Goal: Task Accomplishment & Management: Manage account settings

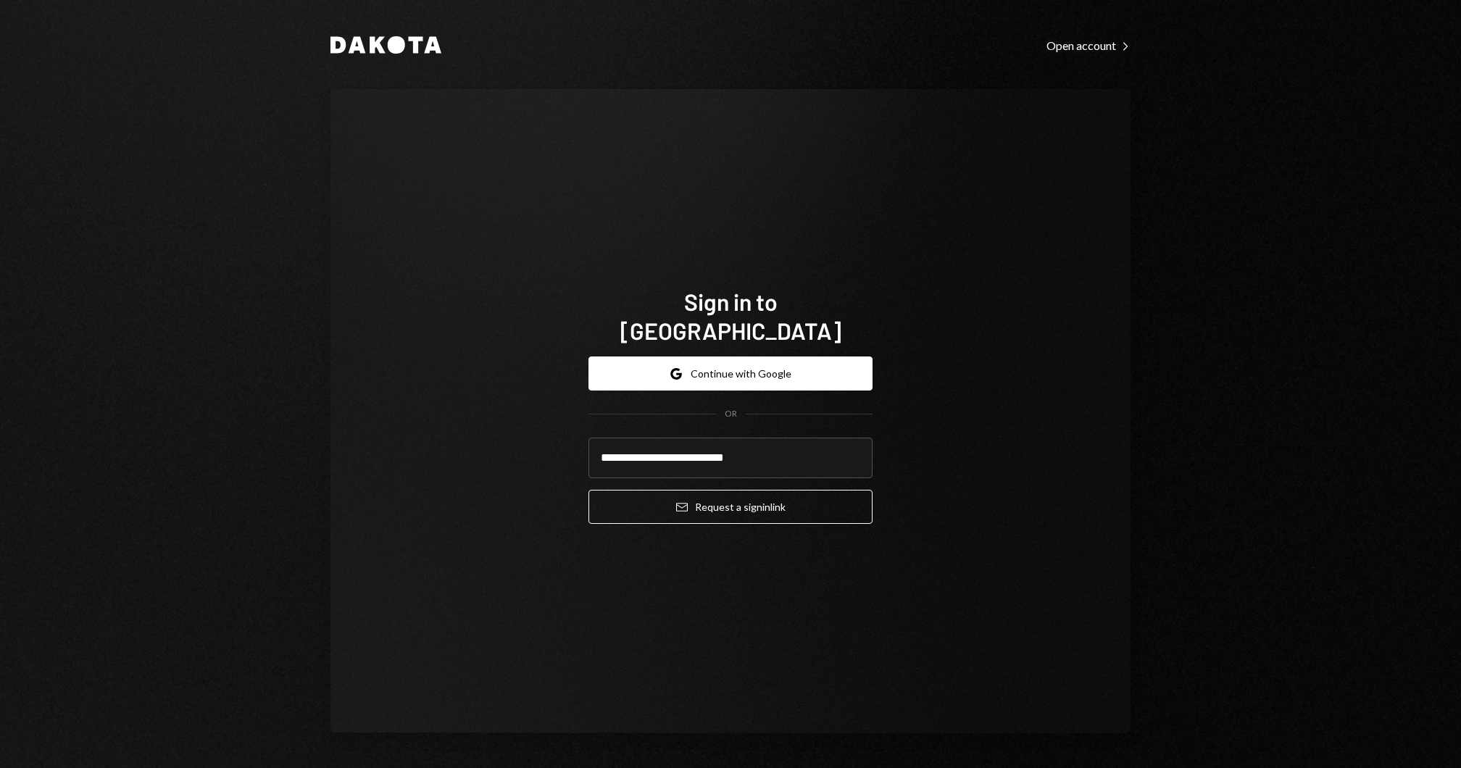
type input "**********"
click at [588, 490] on button "Email Request a sign in link" at bounding box center [730, 507] width 284 height 34
